Goal: Information Seeking & Learning: Learn about a topic

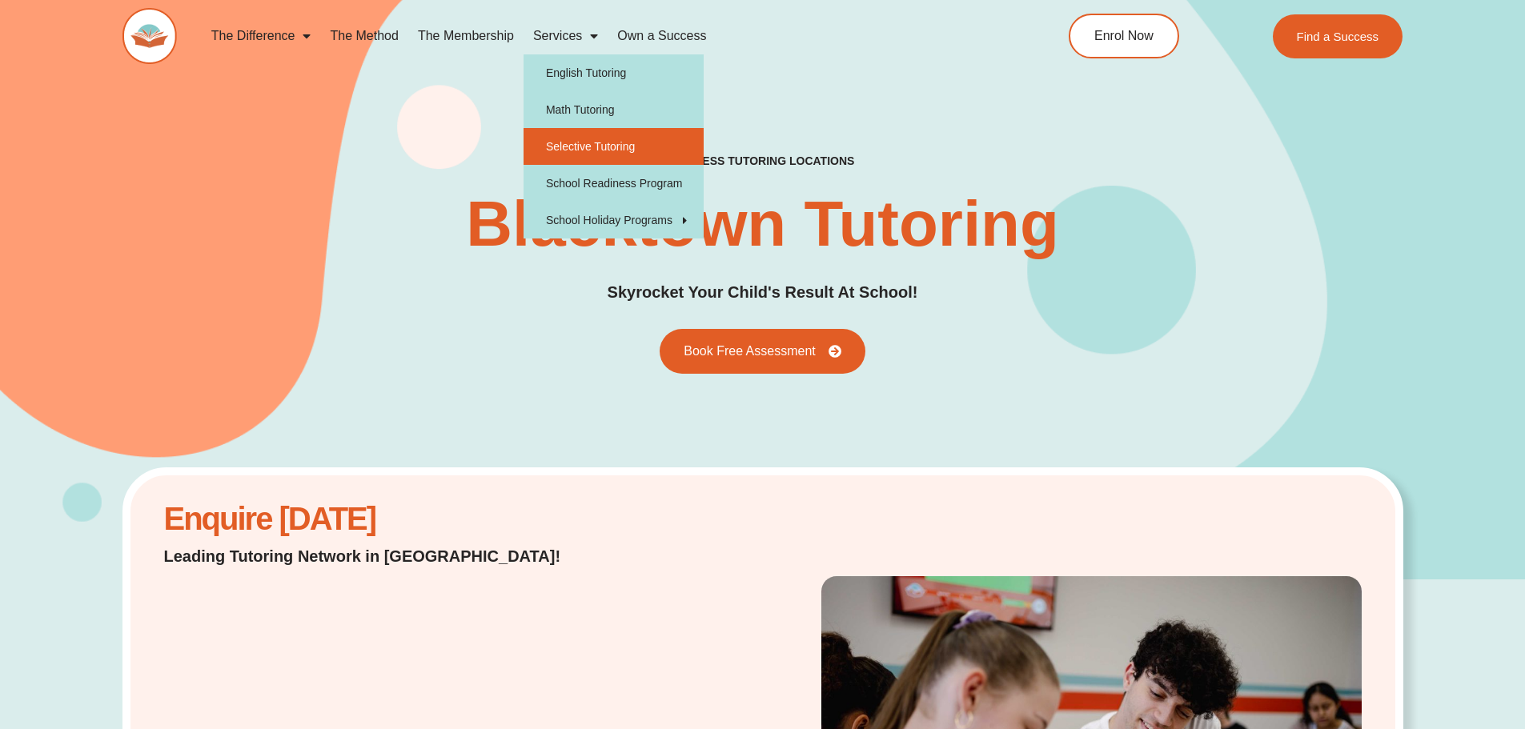
click at [590, 149] on link "Selective Tutoring" at bounding box center [613, 146] width 180 height 37
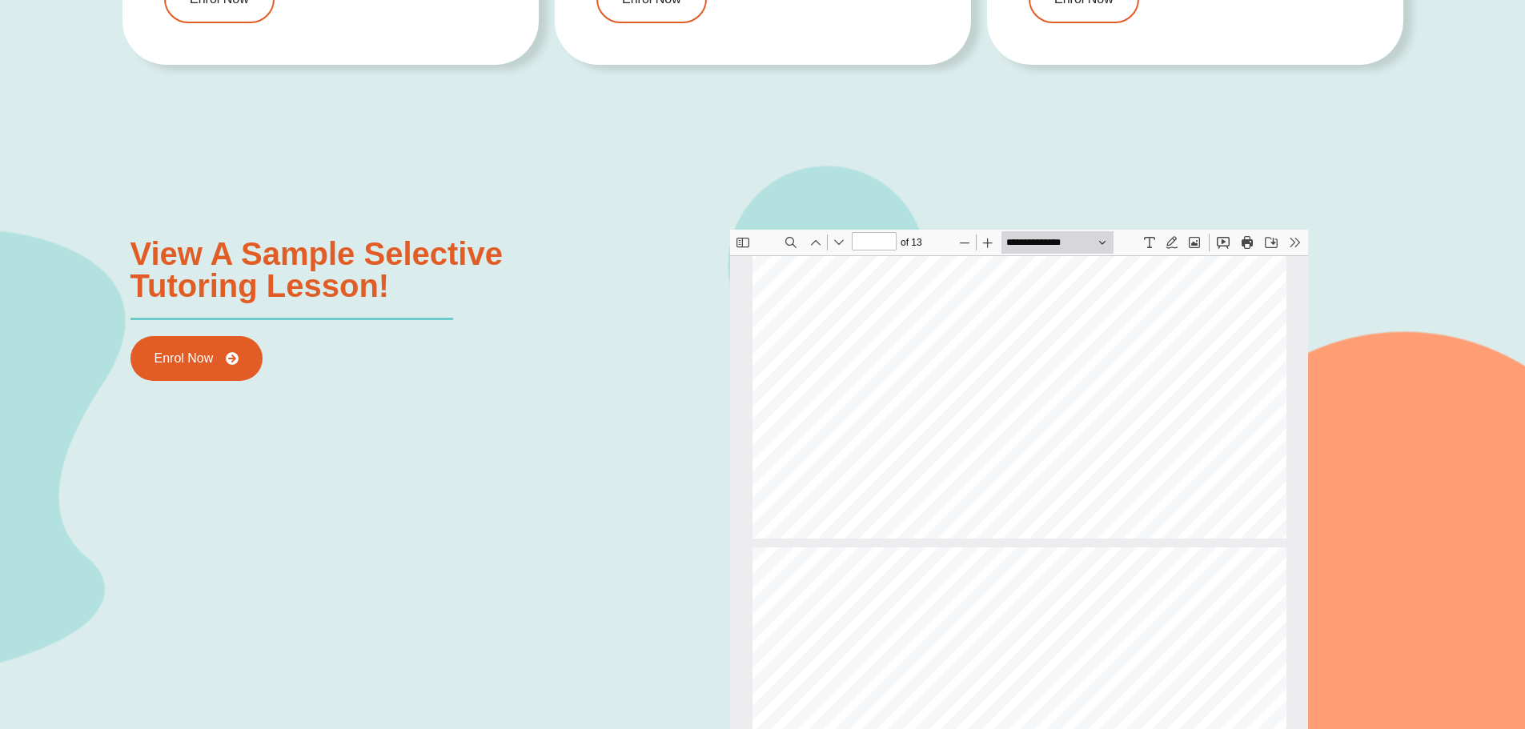
scroll to position [3850, 0]
type input "*"
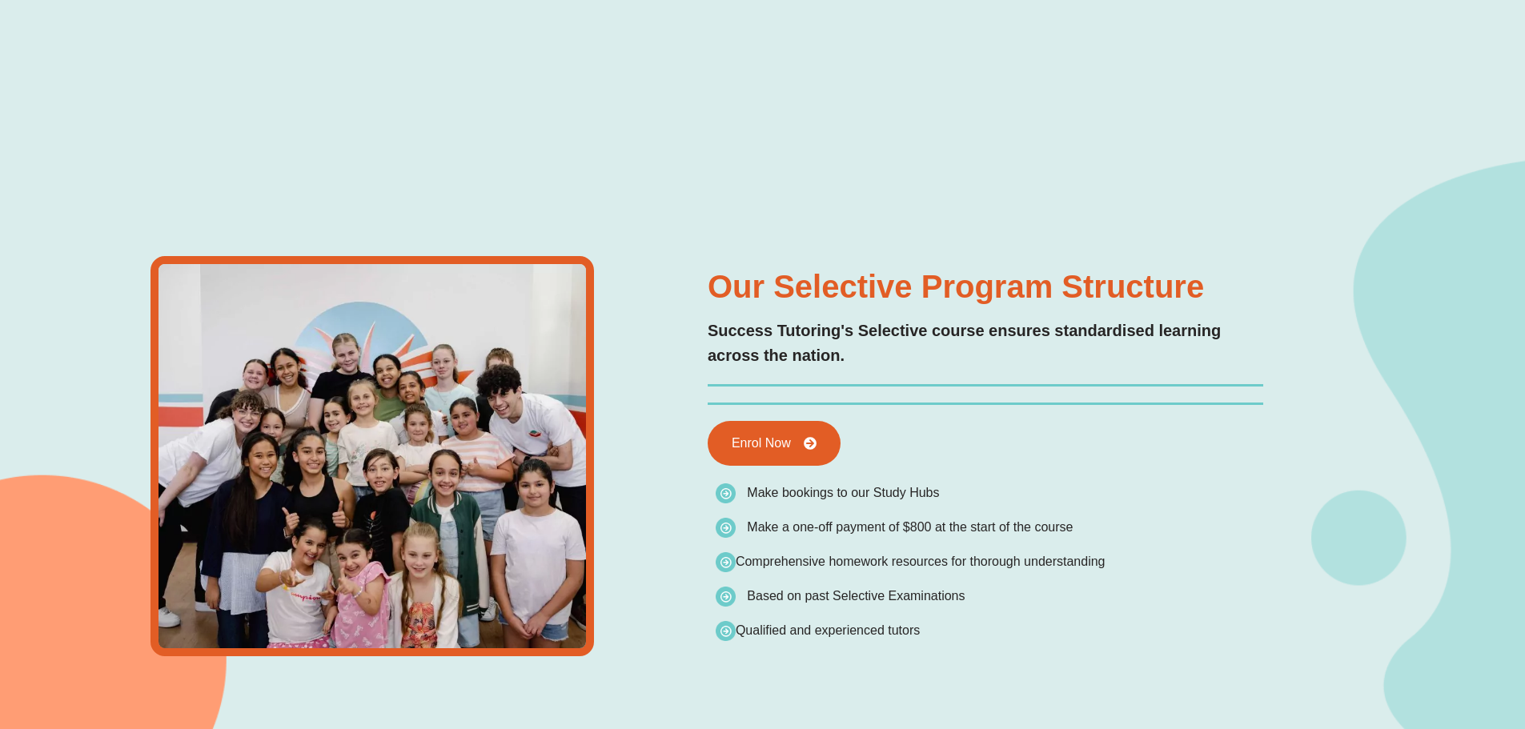
scroll to position [0, 0]
type input "*"
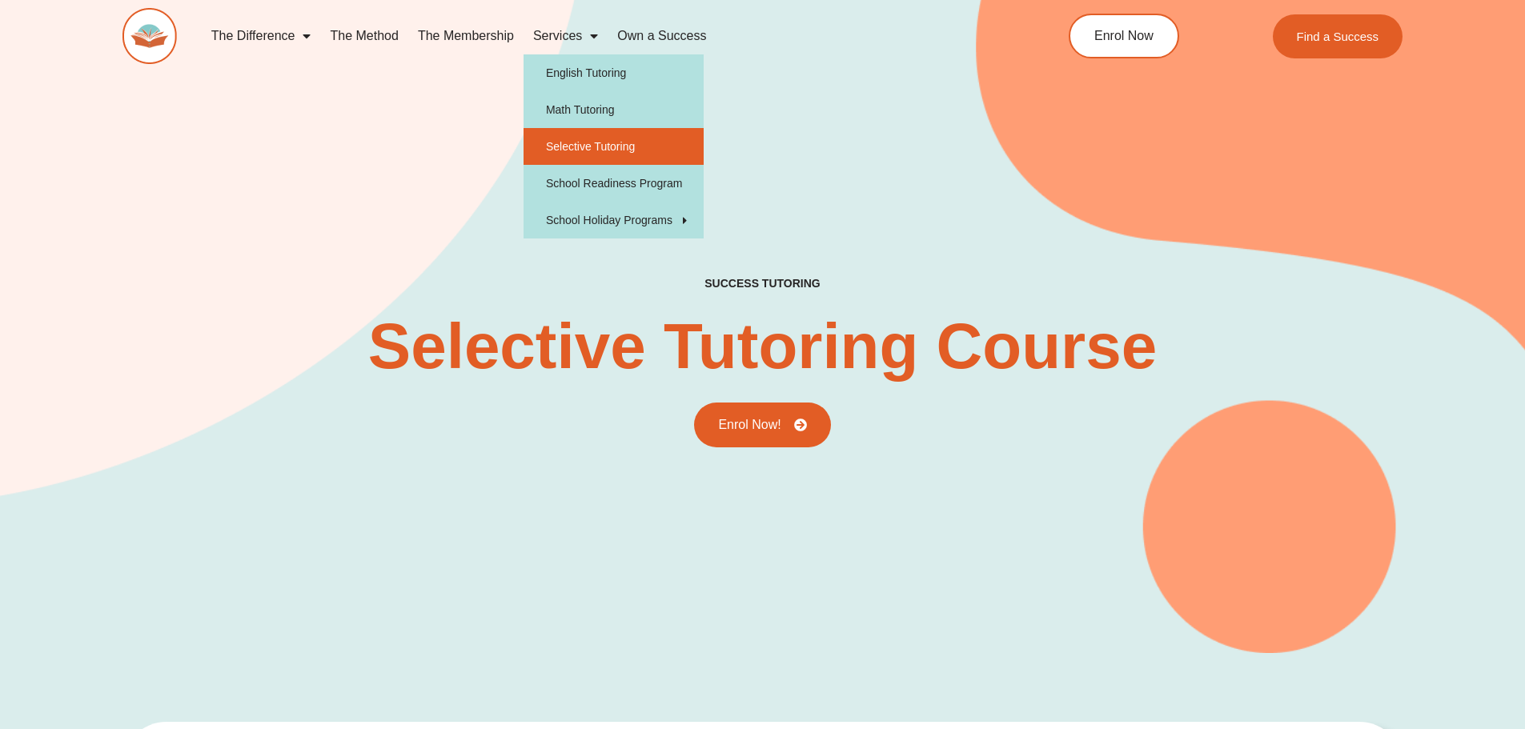
click at [544, 34] on link "Services" at bounding box center [565, 36] width 84 height 37
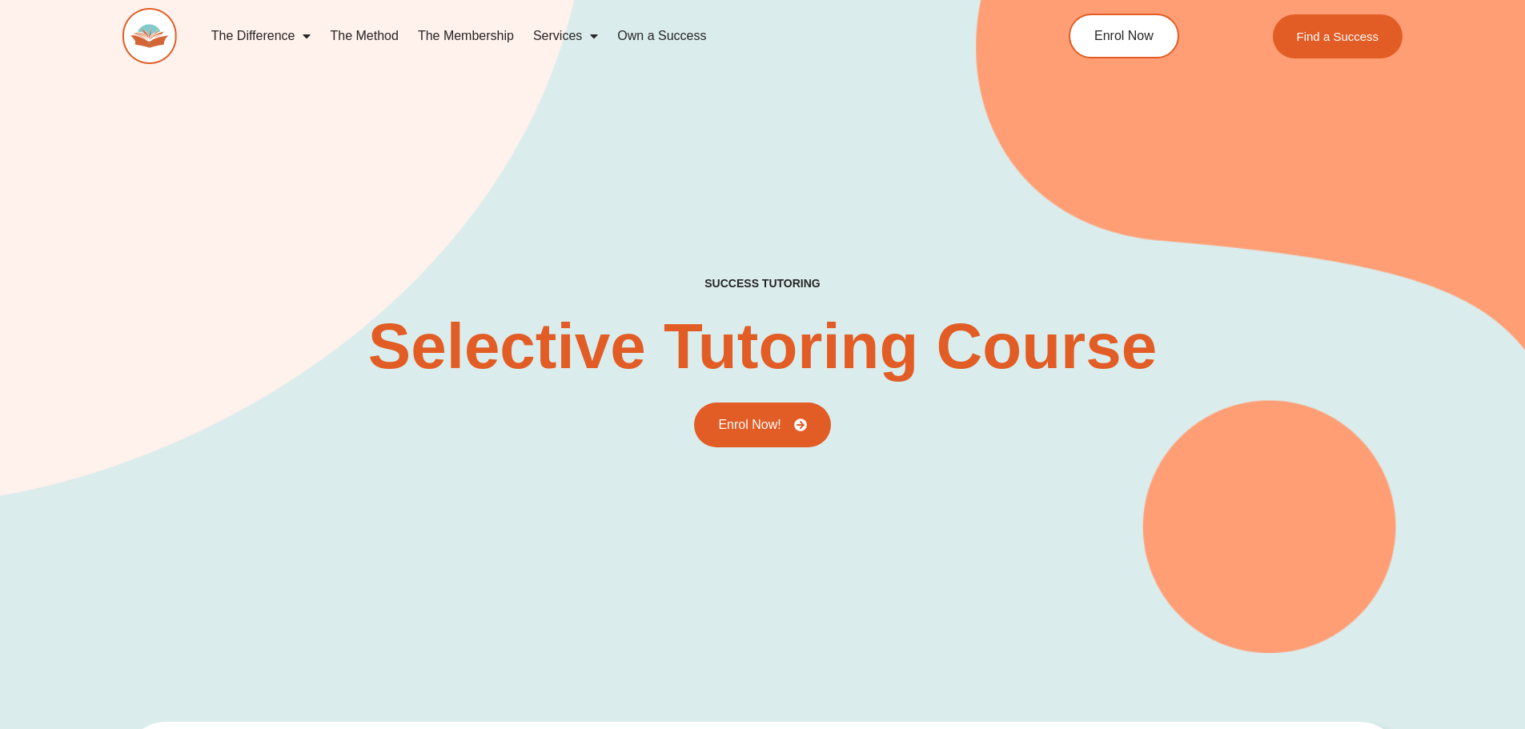
click at [544, 34] on link "Services" at bounding box center [565, 36] width 84 height 37
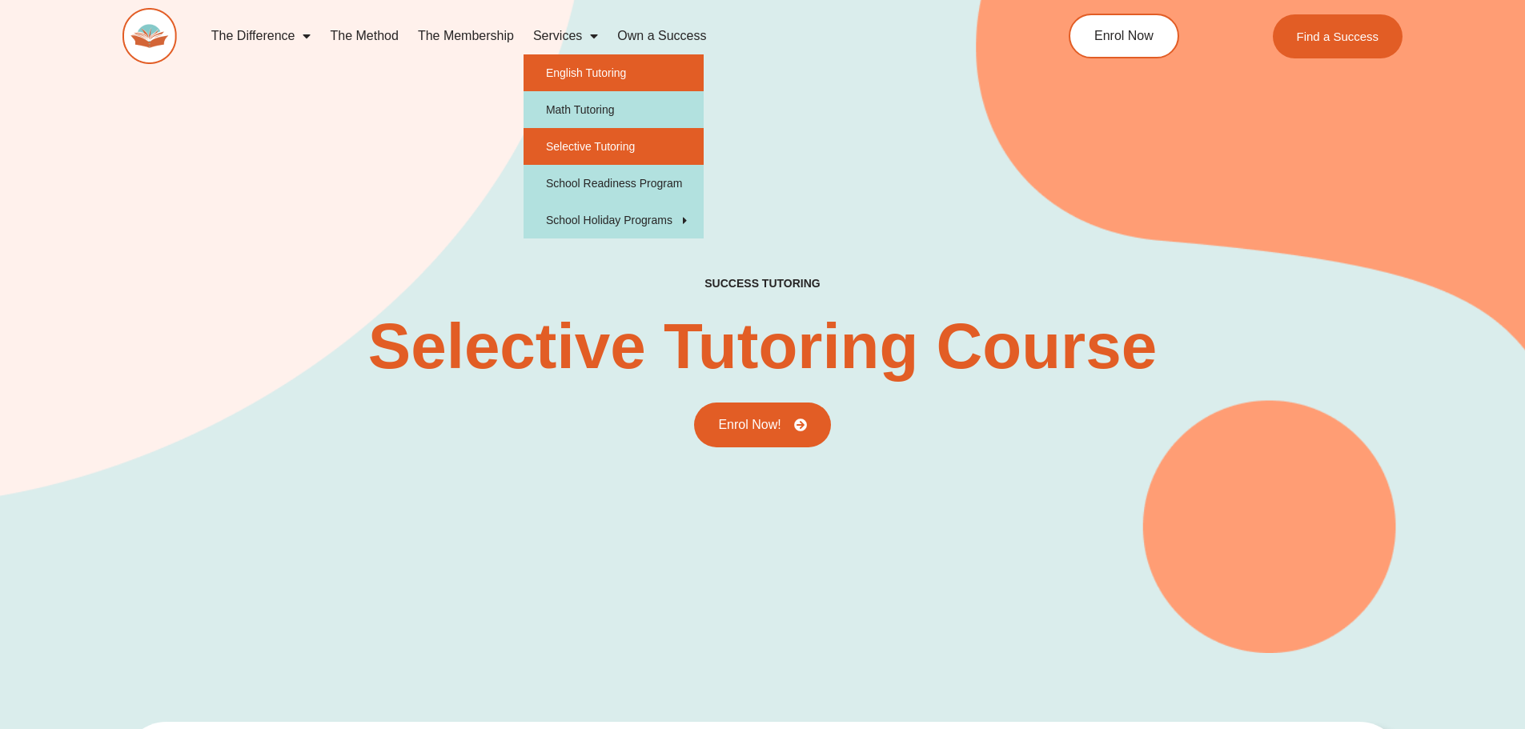
click at [551, 74] on link "English Tutoring" at bounding box center [613, 72] width 180 height 37
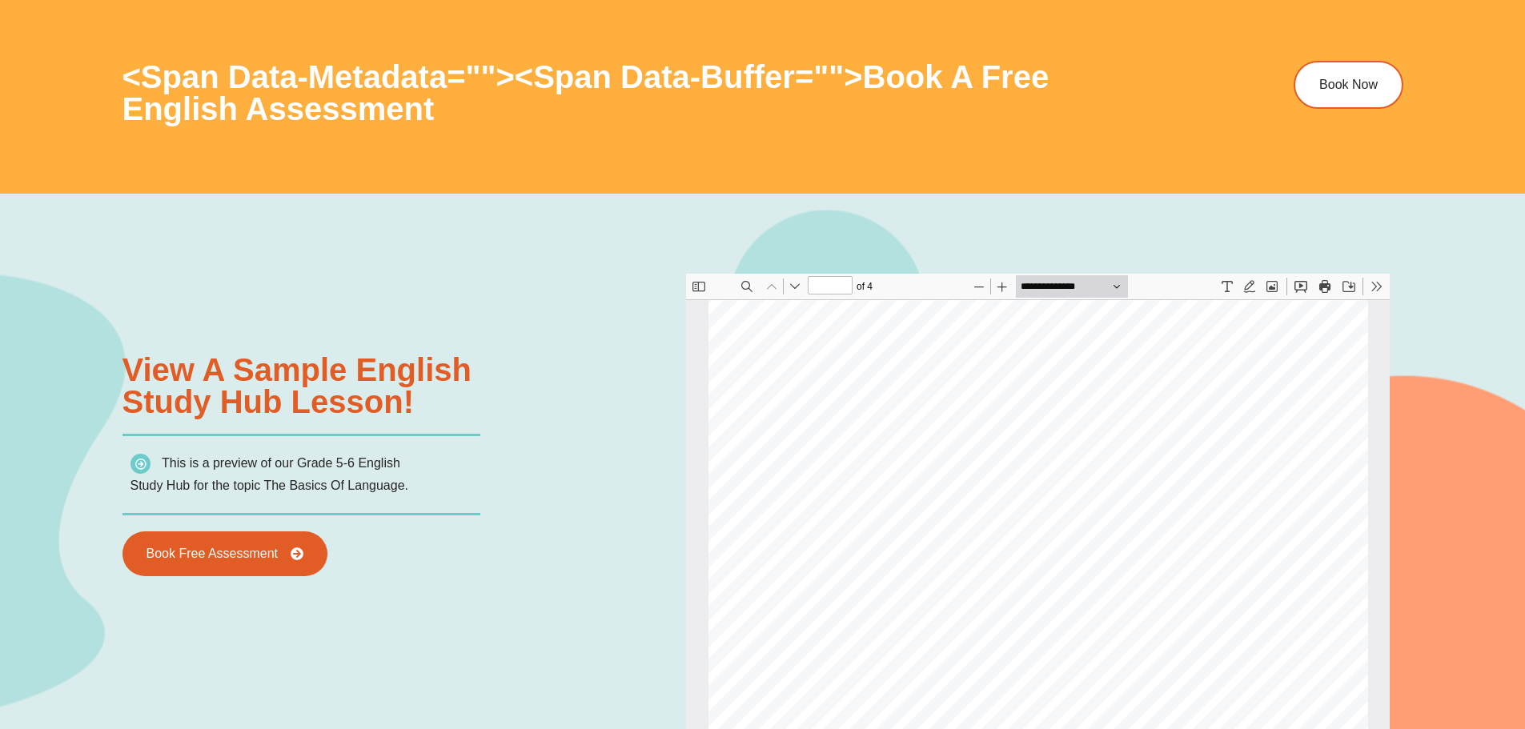
scroll to position [248, 0]
type input "*"
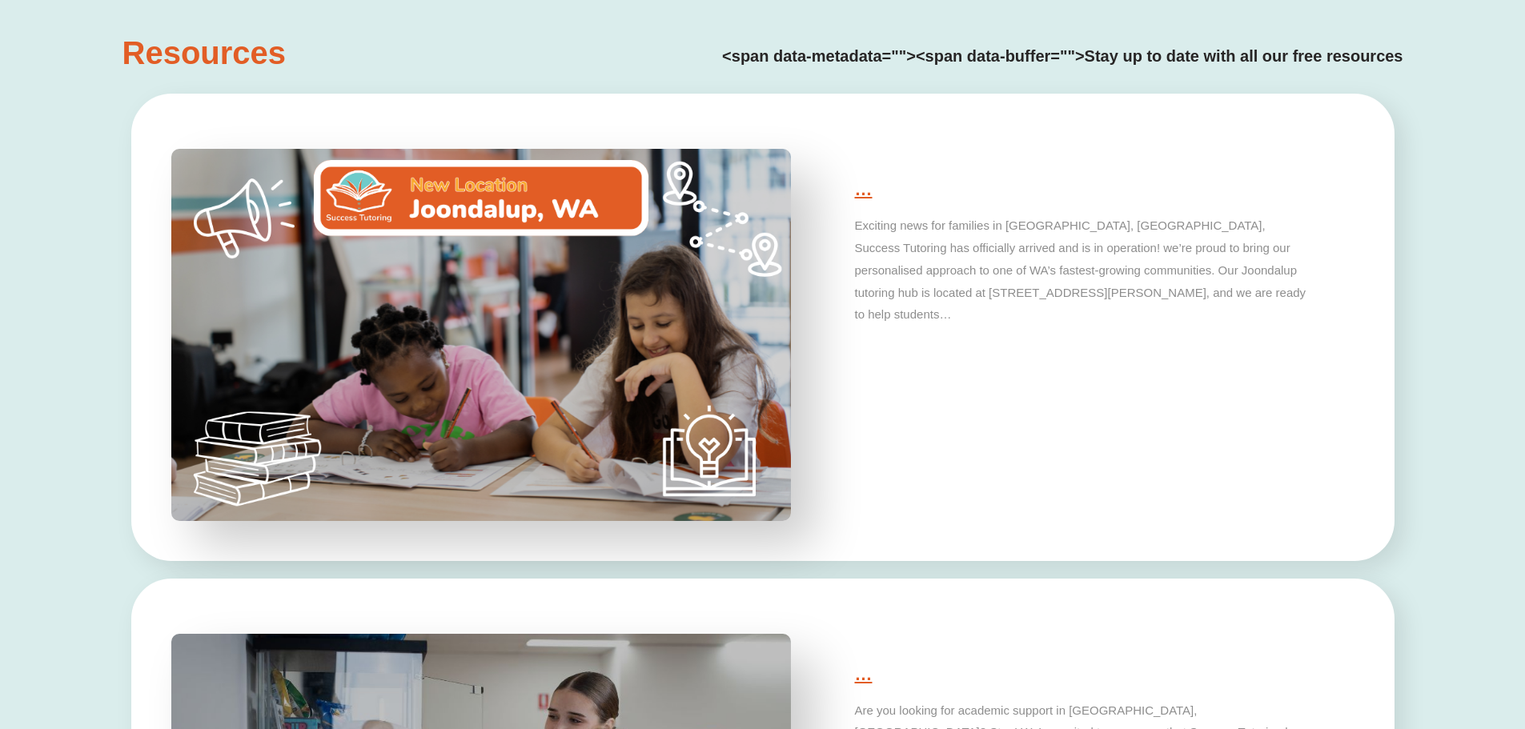
scroll to position [4482, 0]
